Goal: Navigation & Orientation: Find specific page/section

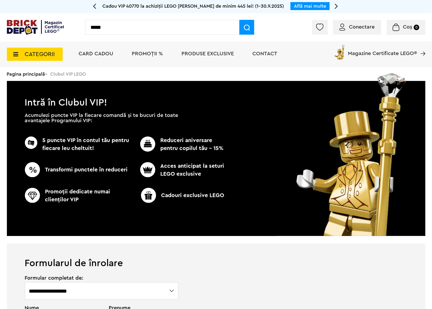
type input "*****"
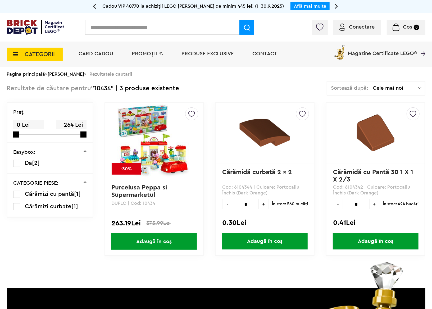
click at [156, 53] on span "PROMOȚII %" at bounding box center [147, 53] width 31 height 5
